Goal: Find specific page/section: Find specific page/section

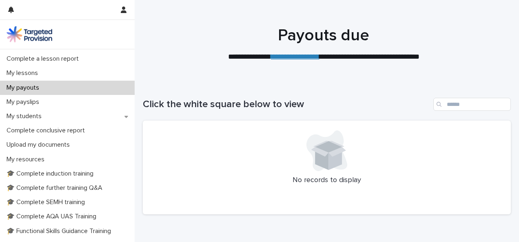
scroll to position [107, 0]
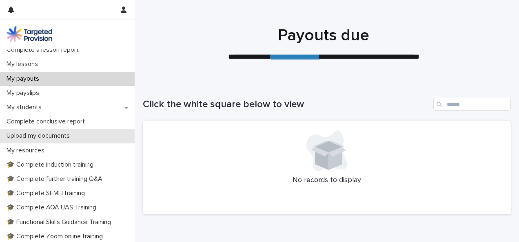
click at [50, 137] on p "Upload my documents" at bounding box center [39, 136] width 73 height 8
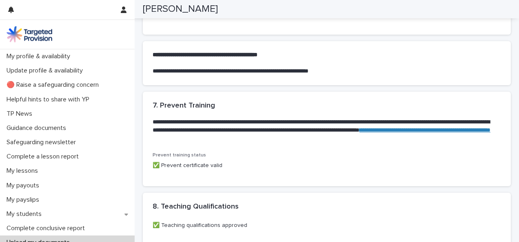
scroll to position [584, 0]
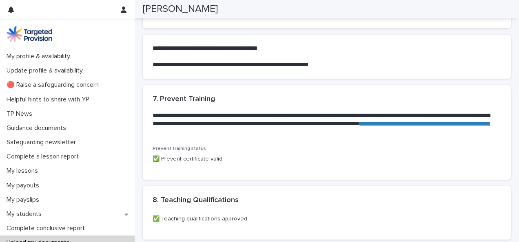
click at [177, 164] on p "✅ Prevent certificate valid" at bounding box center [327, 159] width 348 height 9
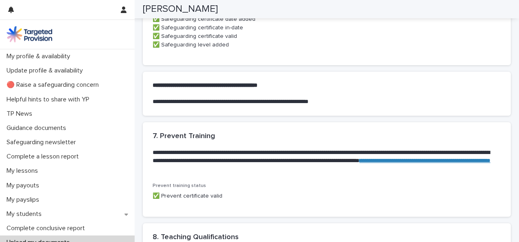
scroll to position [538, 0]
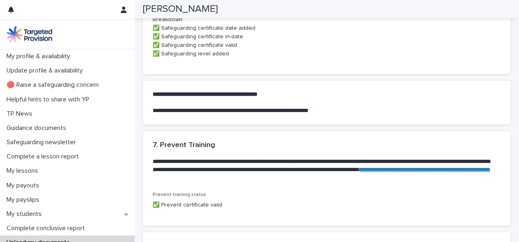
click at [294, 182] on p "**********" at bounding box center [322, 170] width 339 height 24
click at [360, 173] on link "**********" at bounding box center [425, 170] width 131 height 6
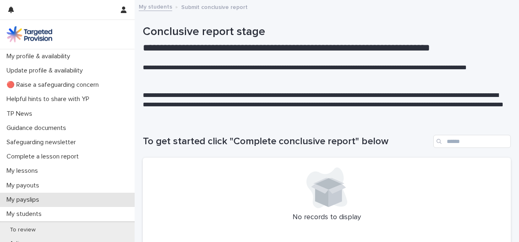
click at [71, 200] on div "My payslips" at bounding box center [67, 200] width 135 height 14
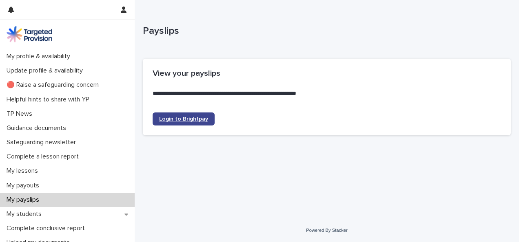
click at [199, 116] on span "Login to Brightpay" at bounding box center [183, 119] width 49 height 6
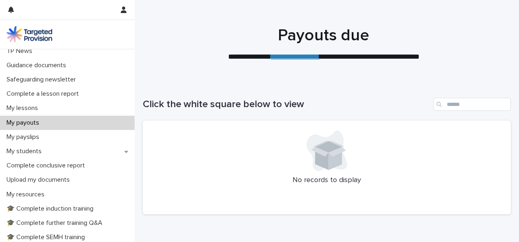
scroll to position [68, 0]
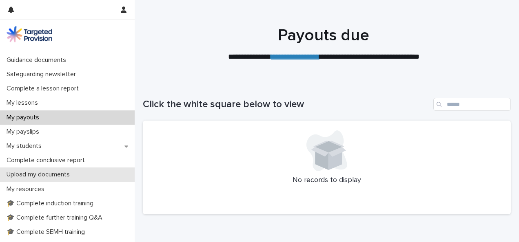
click at [39, 172] on p "Upload my documents" at bounding box center [39, 175] width 73 height 8
